Goal: Information Seeking & Learning: Learn about a topic

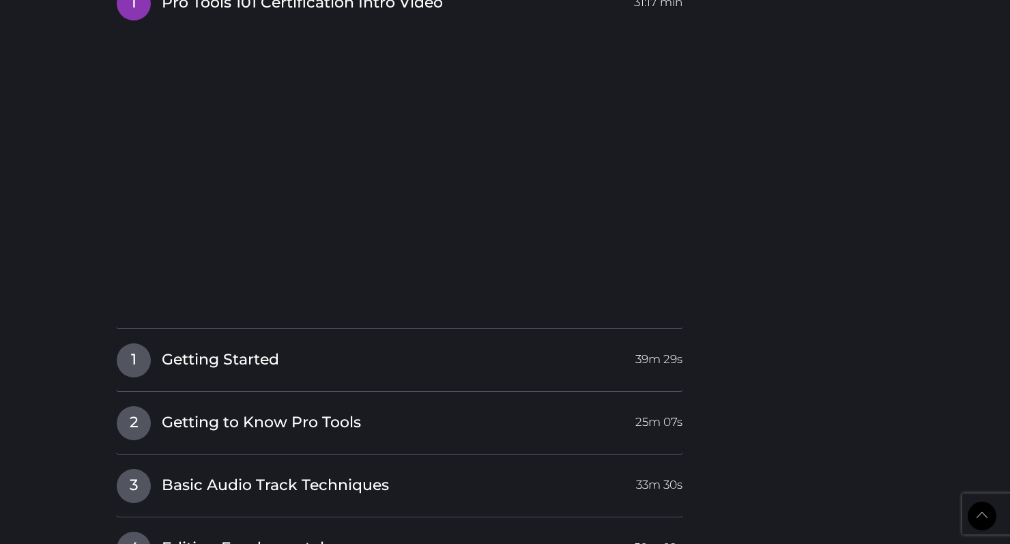
scroll to position [1756, 0]
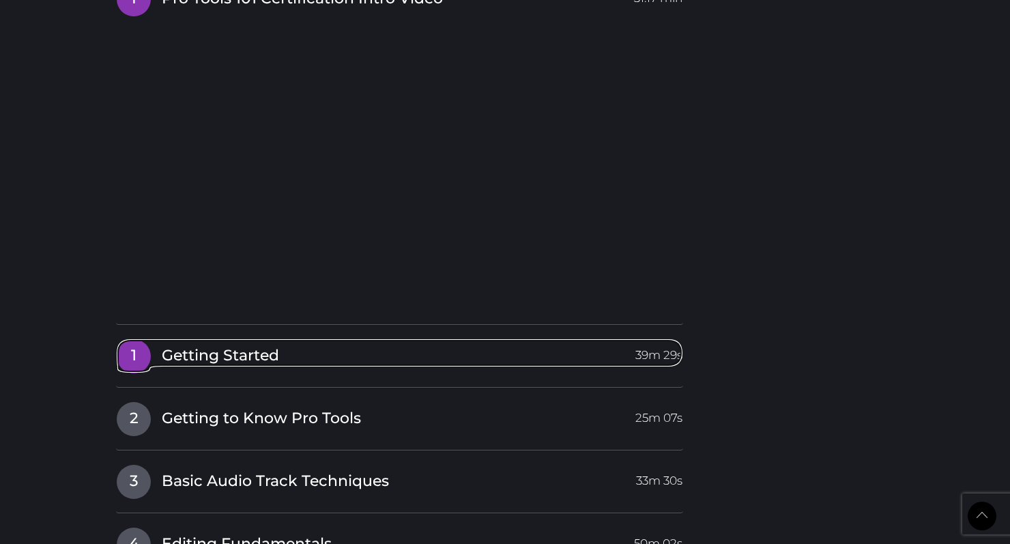
click at [149, 339] on span "1" at bounding box center [134, 356] width 34 height 34
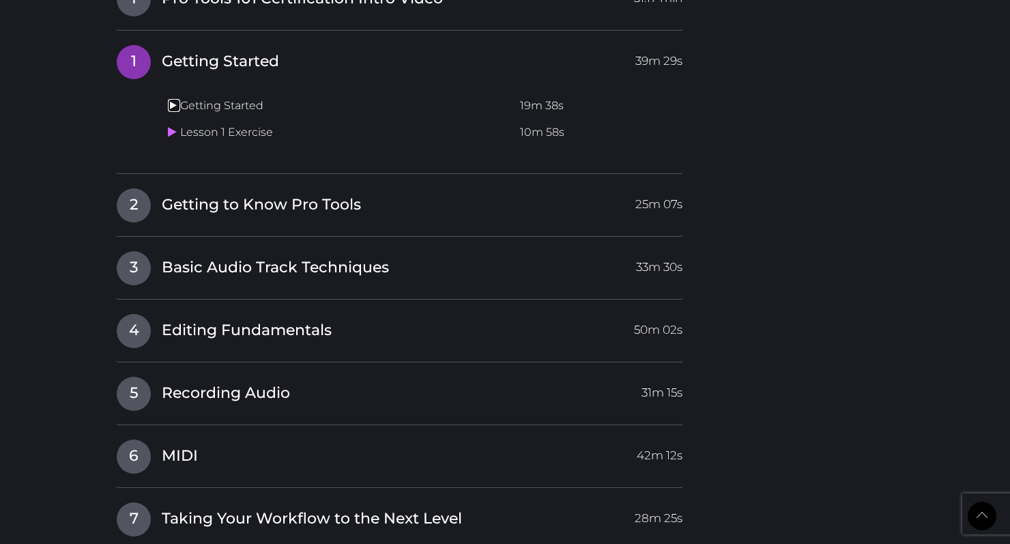
click at [179, 99] on link at bounding box center [174, 105] width 12 height 13
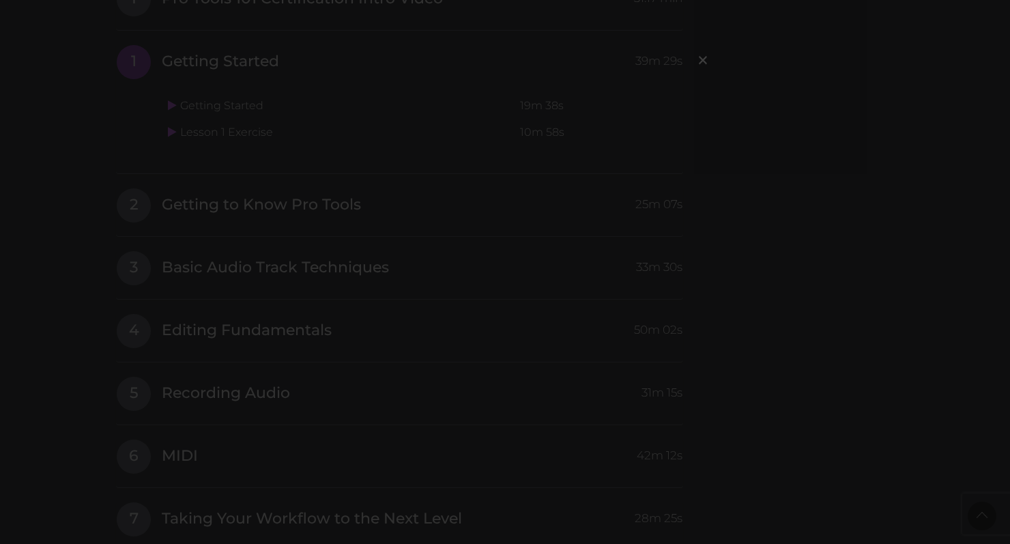
click at [385, 369] on div "×" at bounding box center [505, 272] width 1010 height 544
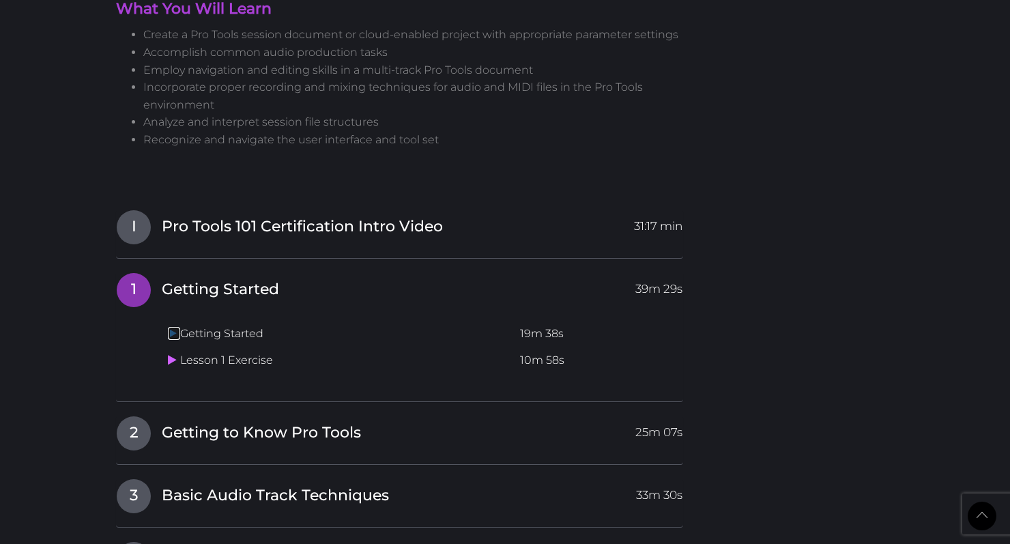
scroll to position [1585, 0]
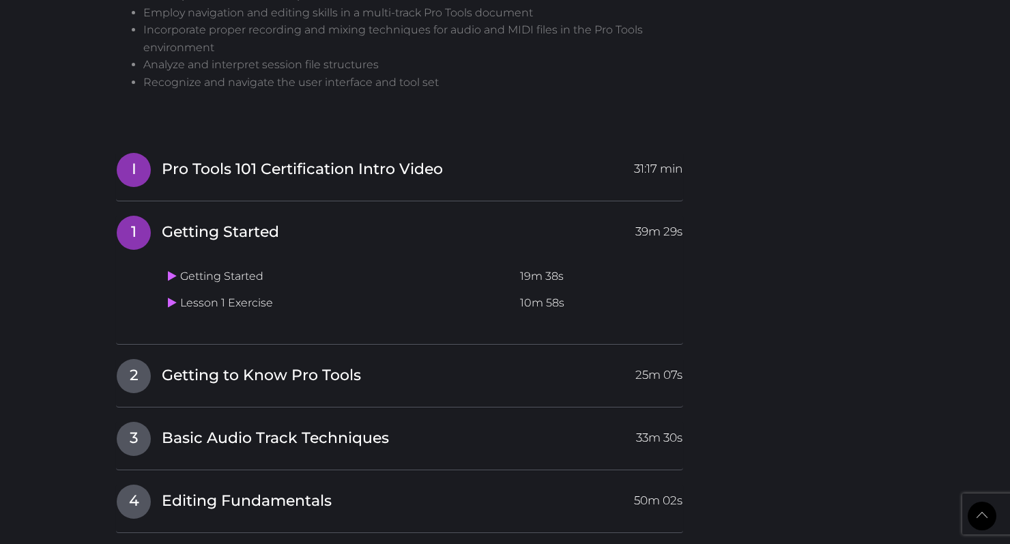
click at [286, 159] on span "Pro Tools 101 Certification Intro Video" at bounding box center [302, 169] width 281 height 21
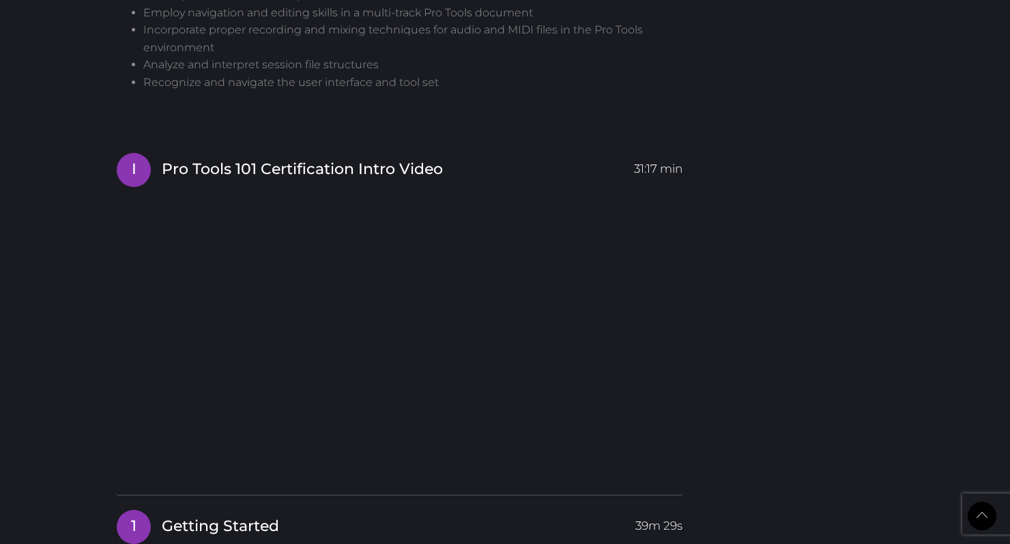
click at [201, 516] on span "Getting Started" at bounding box center [220, 526] width 117 height 21
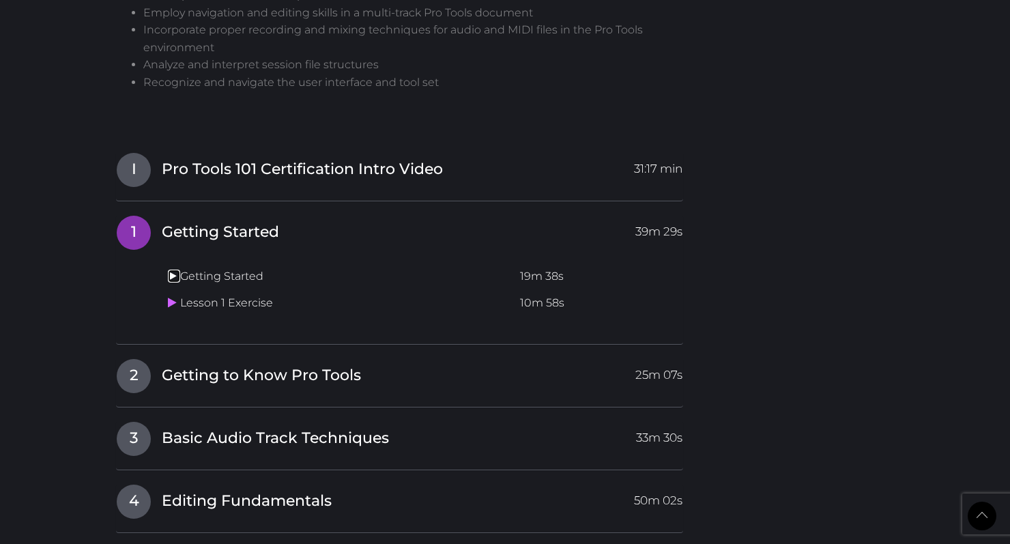
click at [173, 270] on icon at bounding box center [172, 275] width 9 height 11
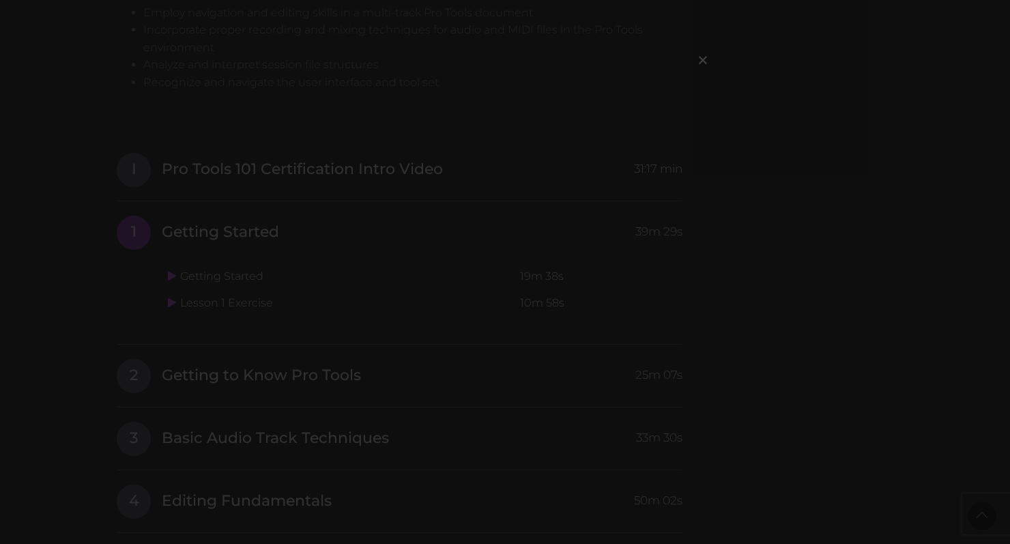
click at [197, 240] on div "×" at bounding box center [505, 272] width 1010 height 544
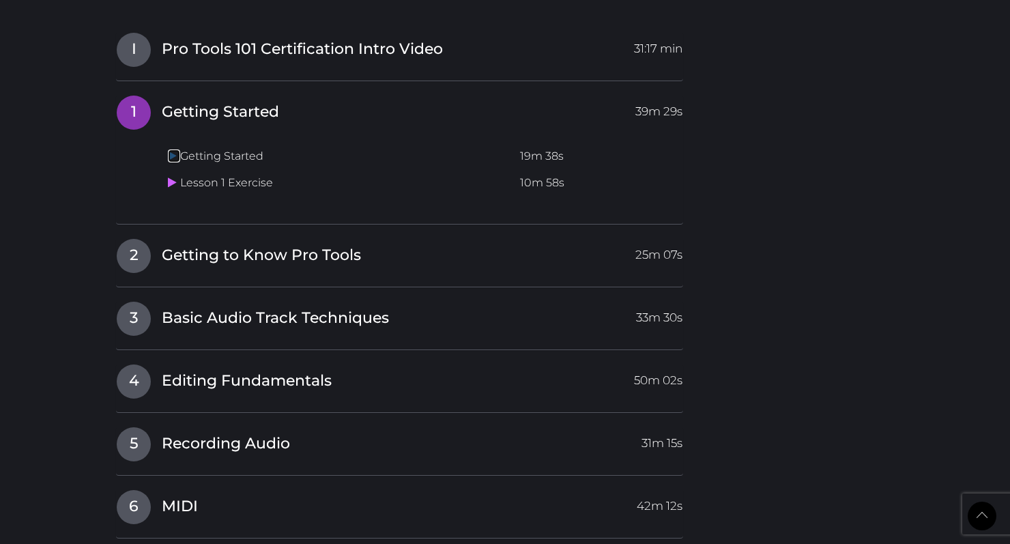
scroll to position [1685, 0]
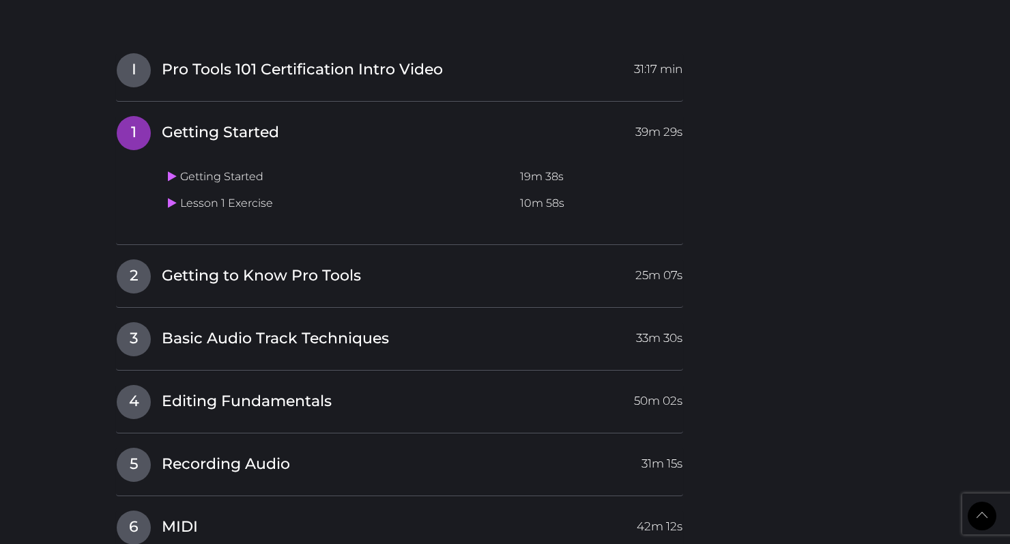
click at [196, 164] on td "Getting Started" at bounding box center [338, 177] width 352 height 27
click at [177, 170] on link at bounding box center [174, 176] width 12 height 13
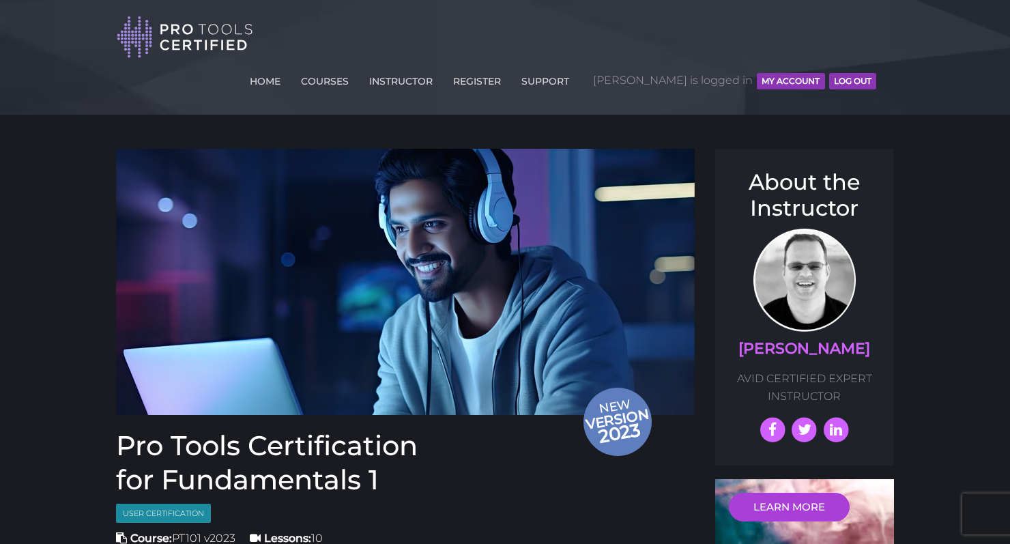
scroll to position [1685, 0]
